Goal: Find specific page/section: Find specific page/section

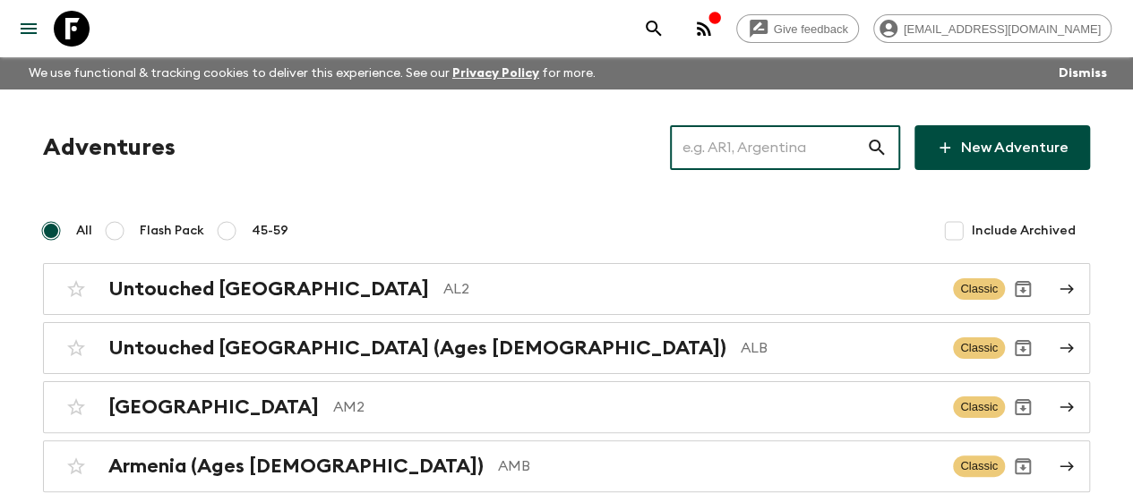
click at [777, 141] on input "text" at bounding box center [768, 148] width 196 height 50
paste input "[GEOGRAPHIC_DATA]"
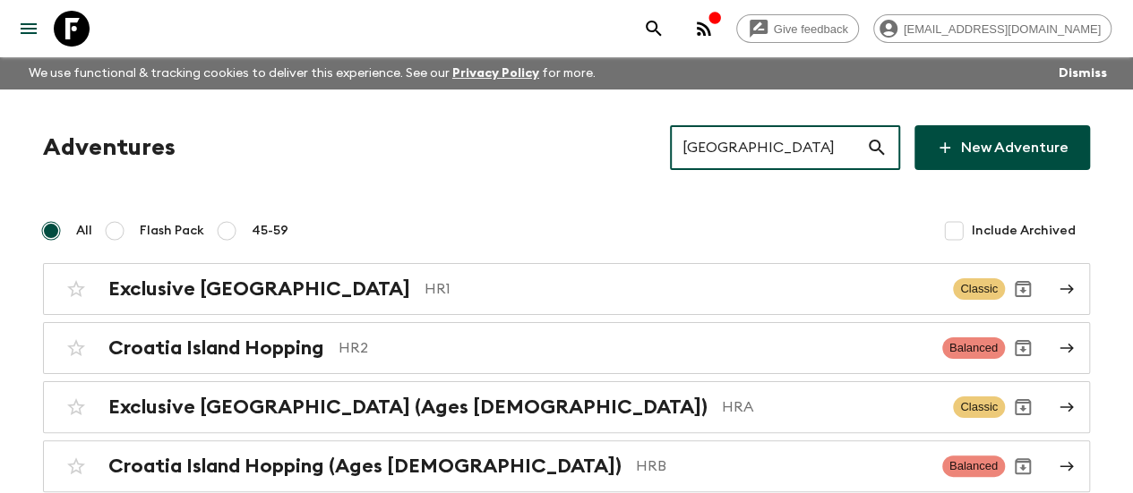
click at [759, 157] on input "[GEOGRAPHIC_DATA]" at bounding box center [768, 148] width 196 height 50
paste input "[GEOGRAPHIC_DATA]"
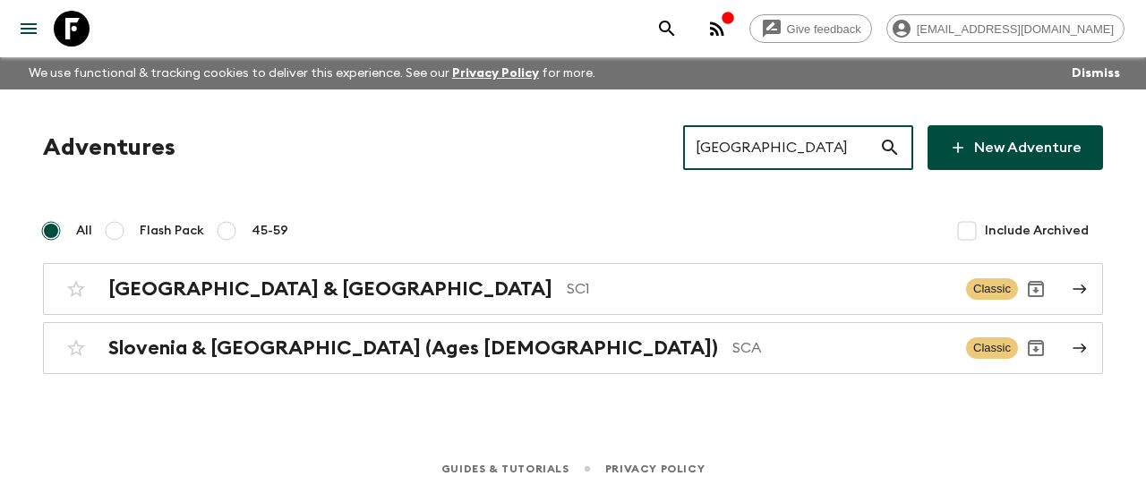
click at [759, 157] on input "[GEOGRAPHIC_DATA]" at bounding box center [781, 148] width 196 height 50
click at [752, 164] on input "[GEOGRAPHIC_DATA]" at bounding box center [781, 148] width 196 height 50
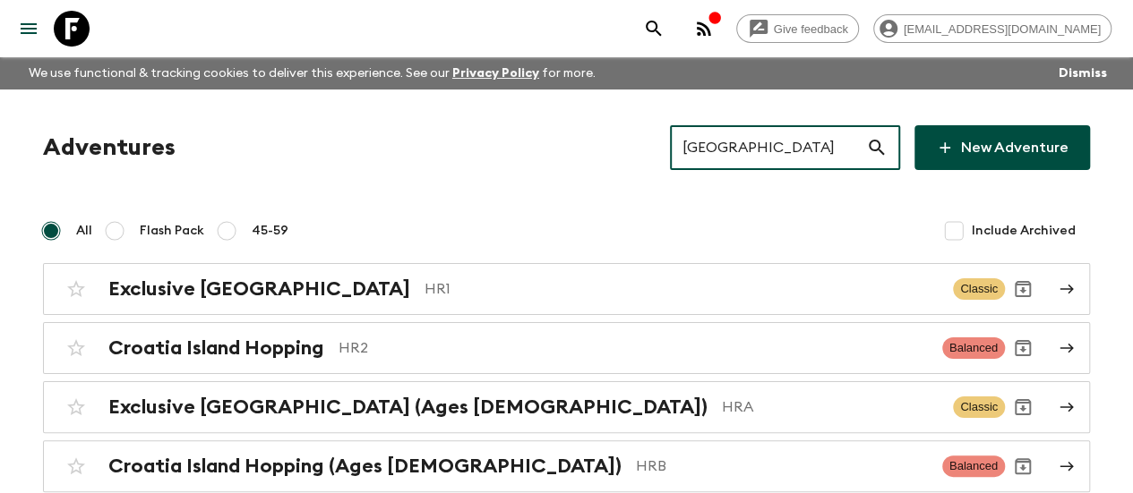
click at [757, 146] on input "[GEOGRAPHIC_DATA]" at bounding box center [768, 148] width 196 height 50
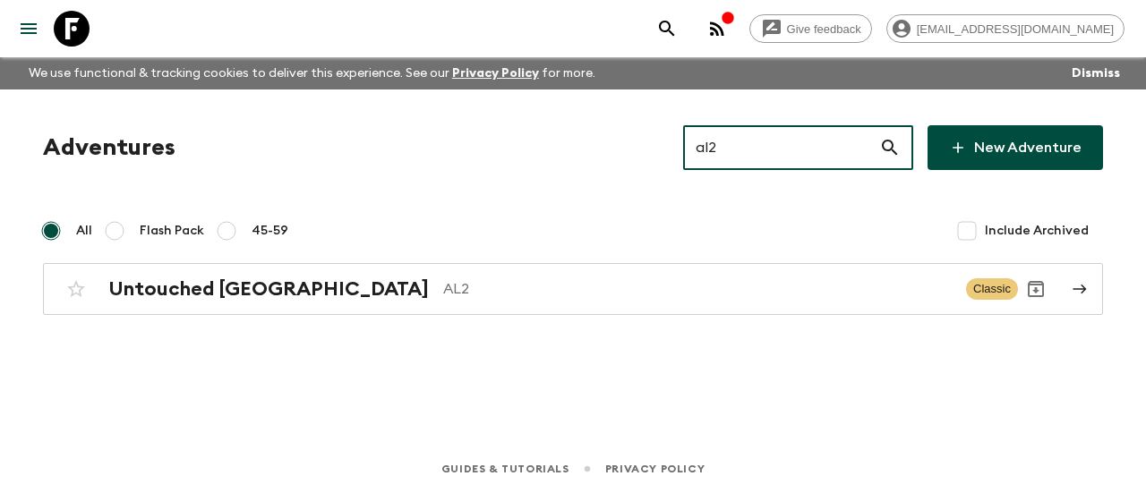
type input "al2"
